Goal: Information Seeking & Learning: Learn about a topic

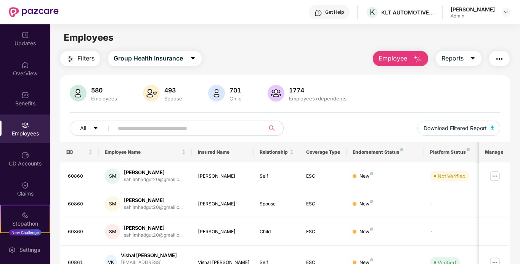
click at [89, 61] on span "Filters" at bounding box center [85, 59] width 17 height 10
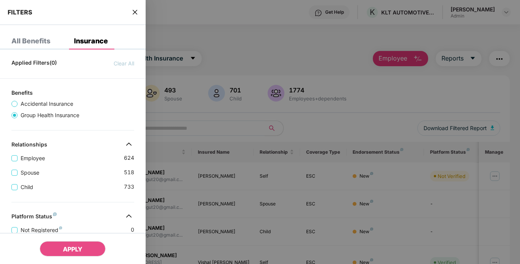
click at [229, 50] on div at bounding box center [260, 132] width 520 height 264
click at [136, 17] on div "FILTERS" at bounding box center [73, 12] width 146 height 25
click at [135, 14] on icon "close" at bounding box center [135, 12] width 6 height 6
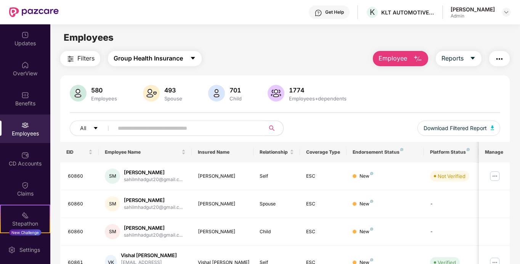
click at [196, 57] on icon "caret-down" at bounding box center [193, 58] width 6 height 6
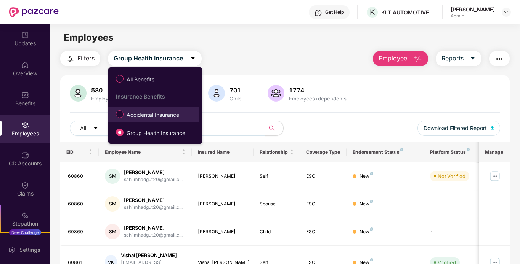
click at [170, 115] on span "Accidental Insurance" at bounding box center [152, 115] width 59 height 8
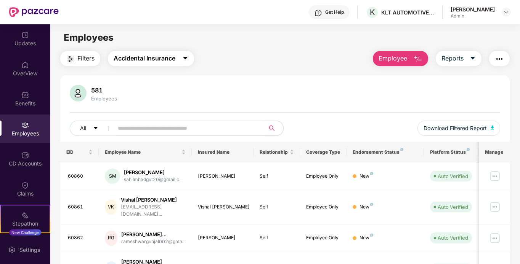
click at [187, 63] on button "Accidental Insurance" at bounding box center [151, 58] width 86 height 15
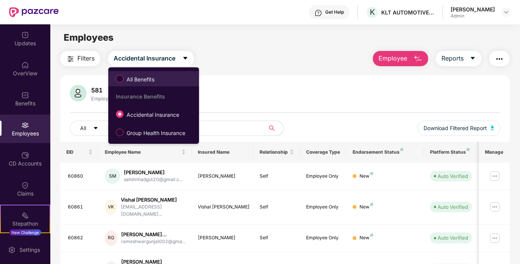
click at [165, 80] on span "All Benefits" at bounding box center [153, 78] width 83 height 13
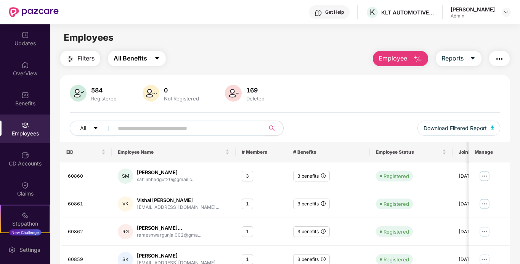
click at [163, 61] on button "All Benefits" at bounding box center [137, 58] width 58 height 15
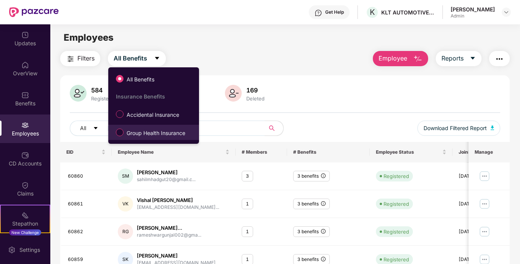
click at [143, 132] on span "Group Health Insurance" at bounding box center [155, 133] width 65 height 8
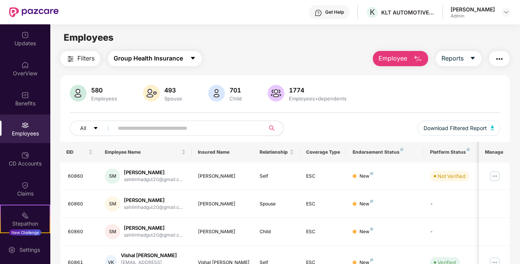
click at [189, 60] on button "Group Health Insurance" at bounding box center [155, 58] width 94 height 15
click at [243, 131] on input "text" at bounding box center [186, 128] width 137 height 11
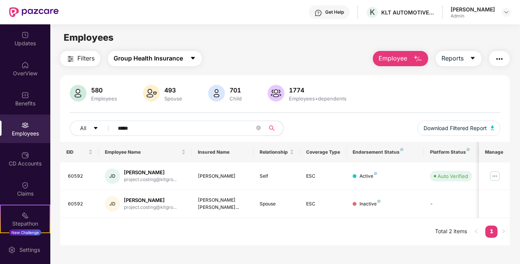
type input "*****"
click at [147, 59] on span "Group Health Insurance" at bounding box center [148, 59] width 69 height 10
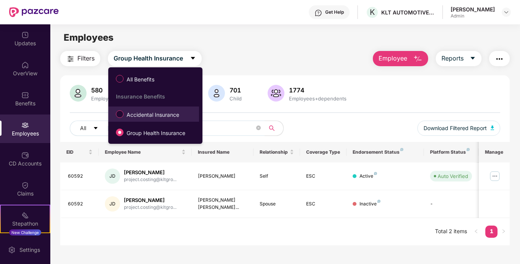
click at [157, 111] on span "Accidental Insurance" at bounding box center [152, 115] width 59 height 8
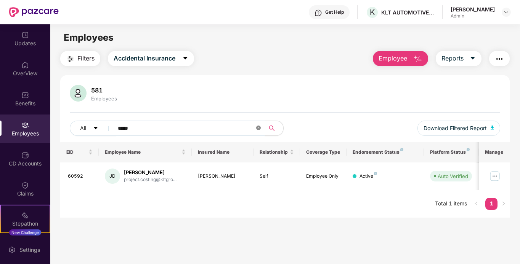
click at [258, 126] on icon "close-circle" at bounding box center [258, 128] width 5 height 5
